Goal: Register for event/course

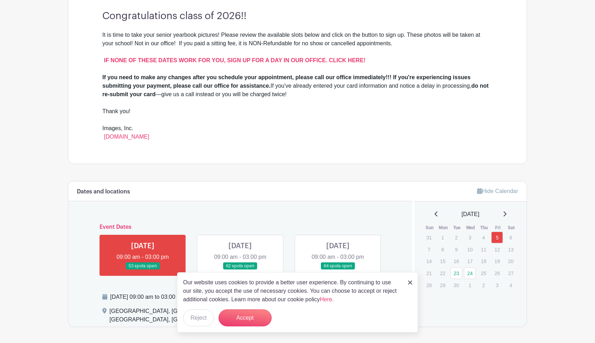
scroll to position [210, 0]
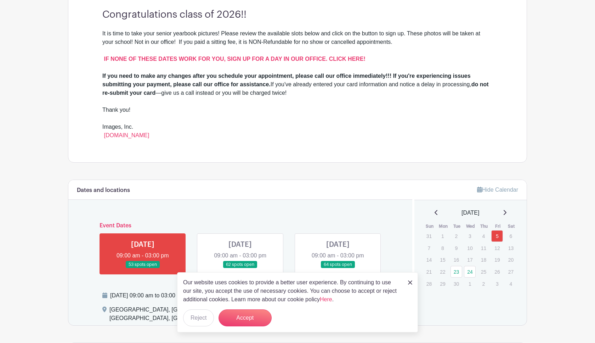
click at [409, 284] on img at bounding box center [410, 283] width 4 height 4
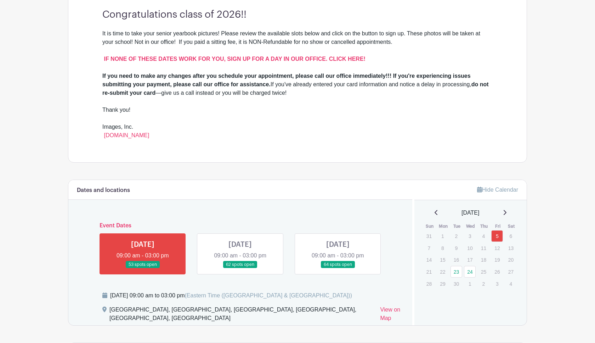
click at [143, 269] on link at bounding box center [143, 269] width 0 height 0
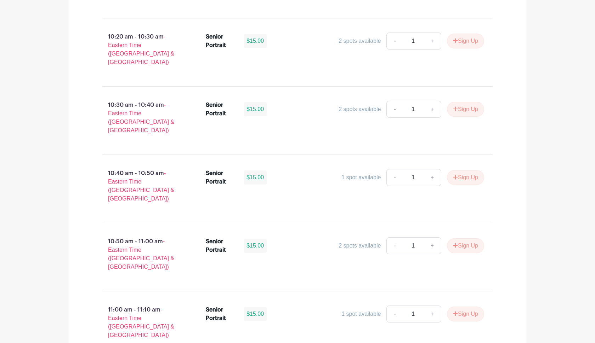
scroll to position [1111, 0]
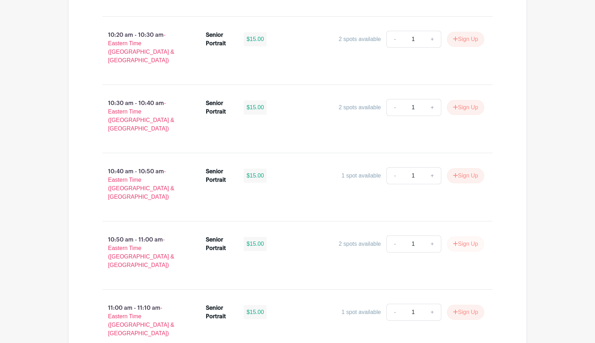
click at [461, 237] on button "Sign Up" at bounding box center [465, 244] width 37 height 15
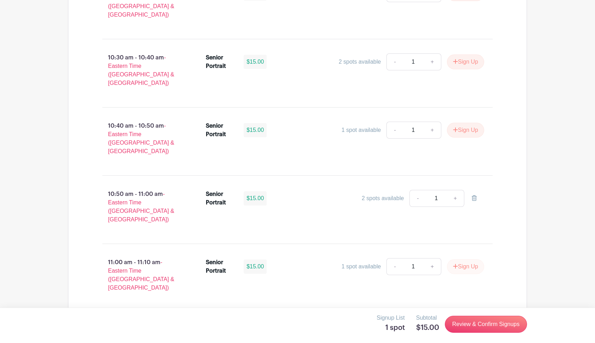
scroll to position [1179, 0]
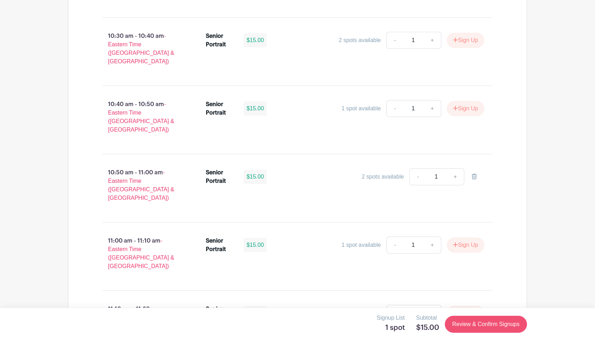
click at [470, 325] on link "Review & Confirm Signups" at bounding box center [486, 324] width 82 height 17
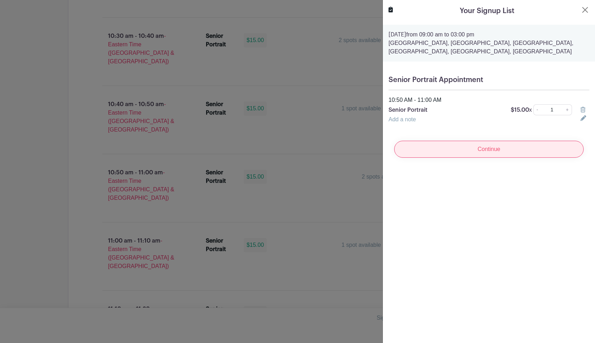
click at [520, 152] on input "Continue" at bounding box center [488, 149] width 189 height 17
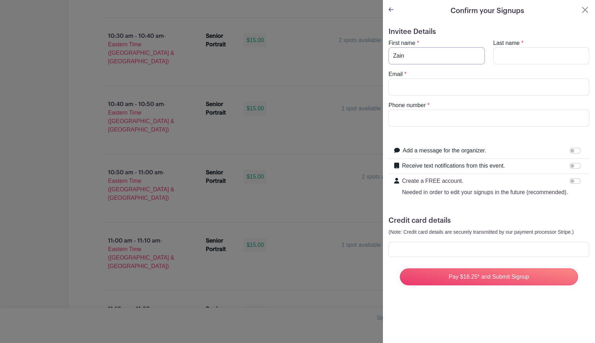
type input "Zain"
type input "nanoua"
type input "[EMAIL_ADDRESS][DOMAIN_NAME]"
type input "8644977002"
click at [574, 166] on input "Receive text notifications from this event." at bounding box center [574, 166] width 11 height 6
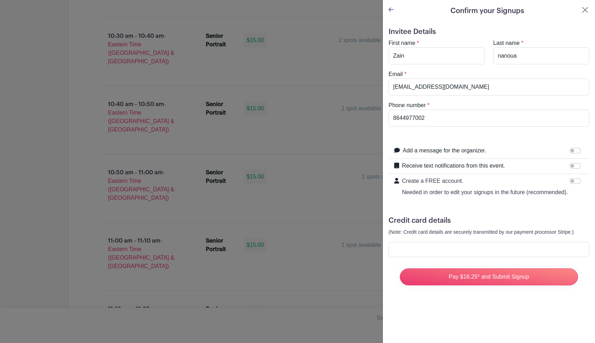
checkbox input "true"
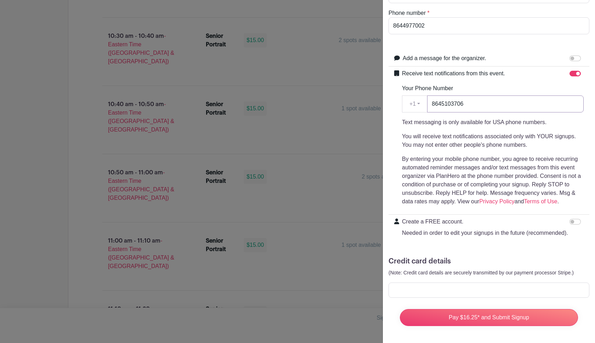
scroll to position [92, 0]
type input "8645103706"
click at [432, 287] on div at bounding box center [488, 290] width 201 height 15
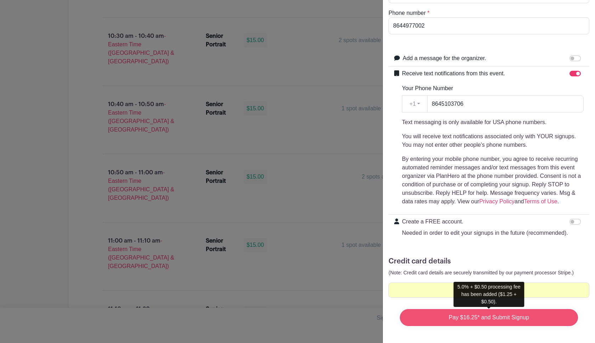
click at [473, 319] on input "Pay $16.25* and Submit Signup" at bounding box center [489, 317] width 178 height 17
click at [502, 319] on input "Pay $16.25* and Submit Signup" at bounding box center [489, 317] width 178 height 17
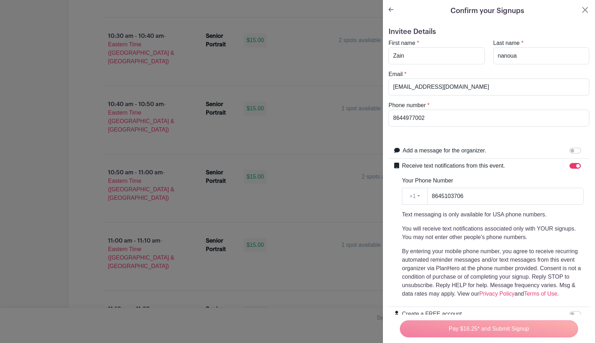
scroll to position [-1, 0]
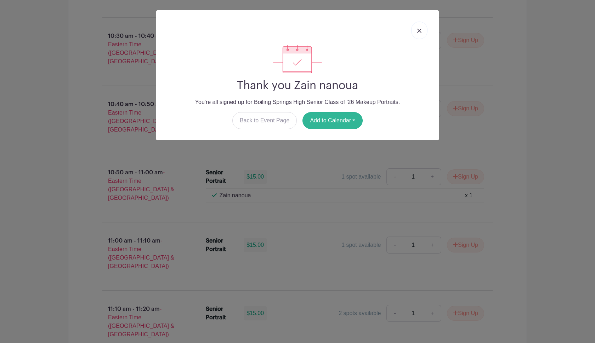
click at [344, 124] on button "Add to Calendar" at bounding box center [332, 120] width 60 height 17
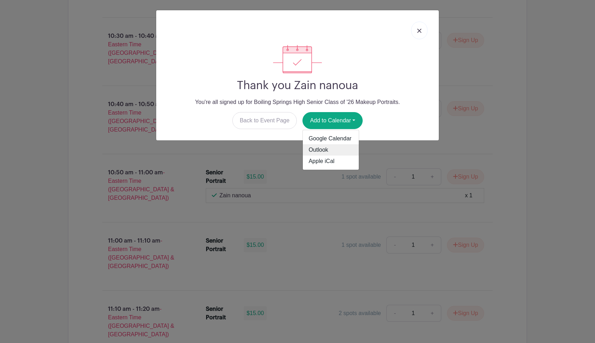
click at [333, 150] on link "Outlook" at bounding box center [331, 149] width 56 height 11
click at [418, 30] on img at bounding box center [419, 31] width 4 height 4
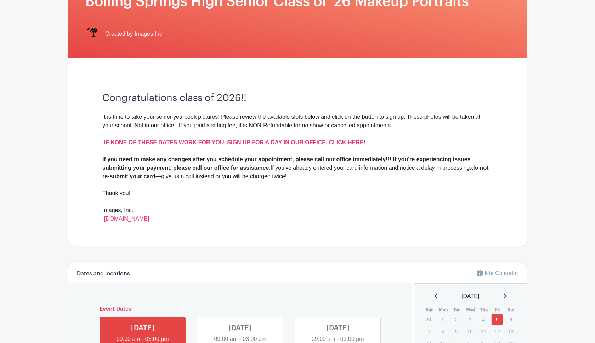
scroll to position [129, 0]
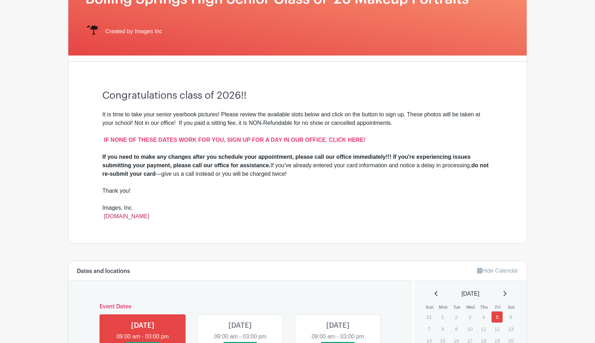
click at [148, 215] on link "[DOMAIN_NAME]" at bounding box center [126, 216] width 45 height 6
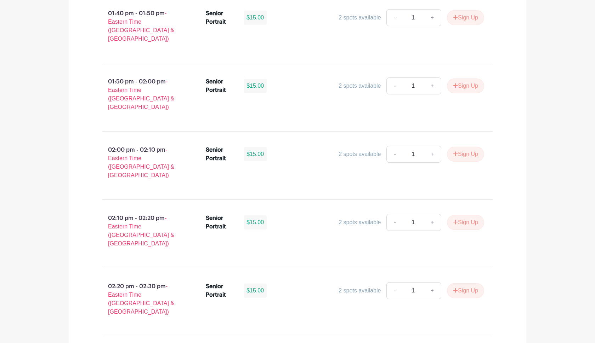
scroll to position [2499, 0]
